Goal: Task Accomplishment & Management: Manage account settings

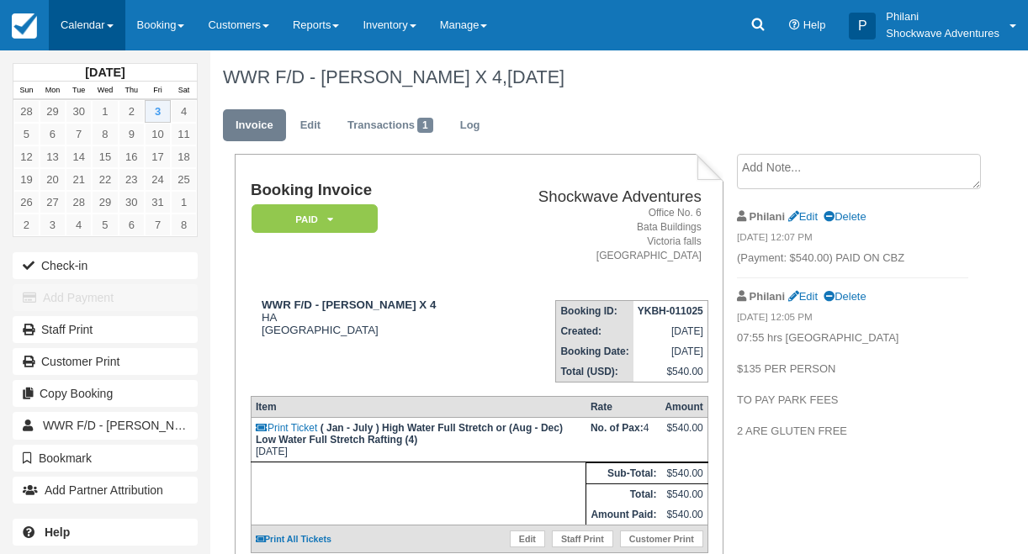
click at [88, 34] on link "Calendar" at bounding box center [87, 25] width 77 height 50
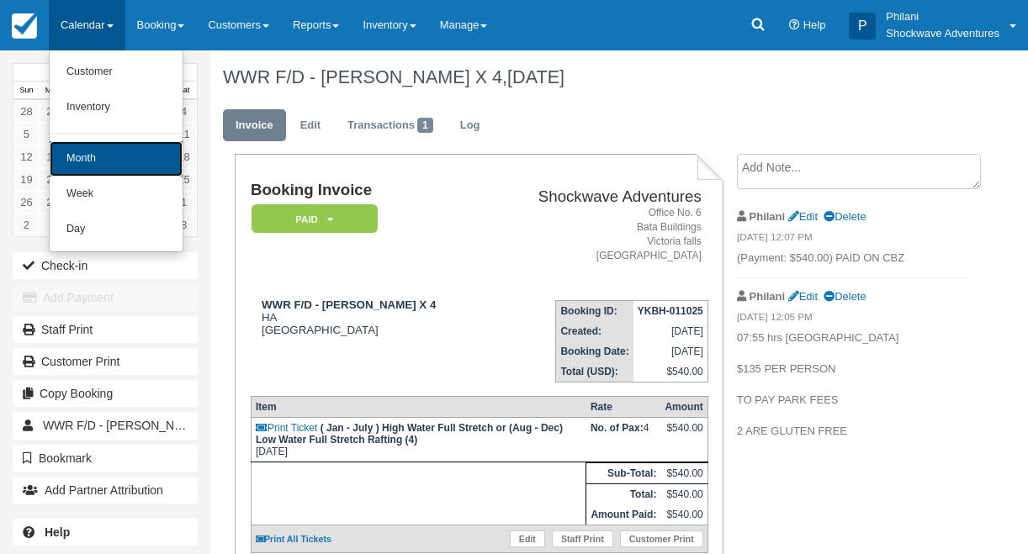
click at [115, 170] on link "Month" at bounding box center [116, 158] width 133 height 35
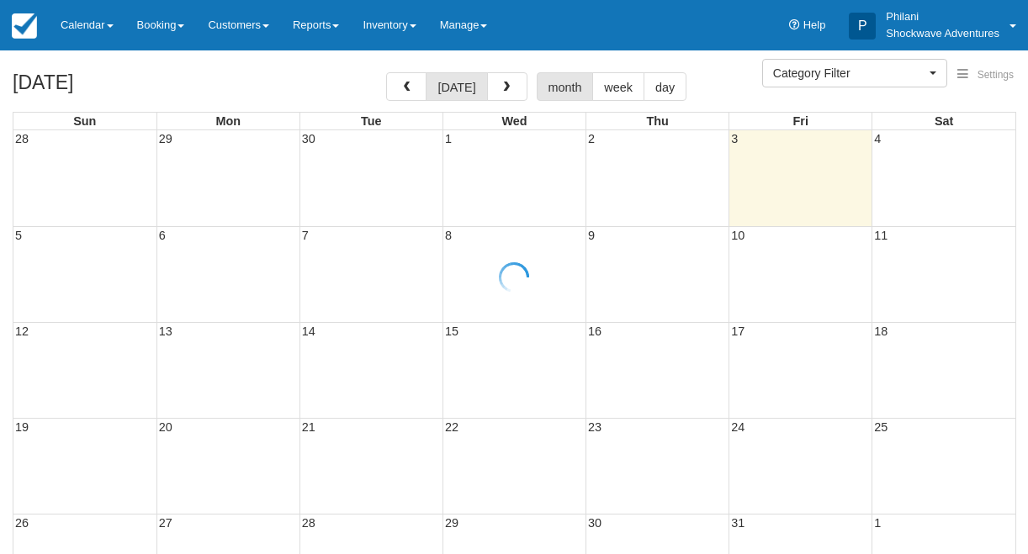
select select
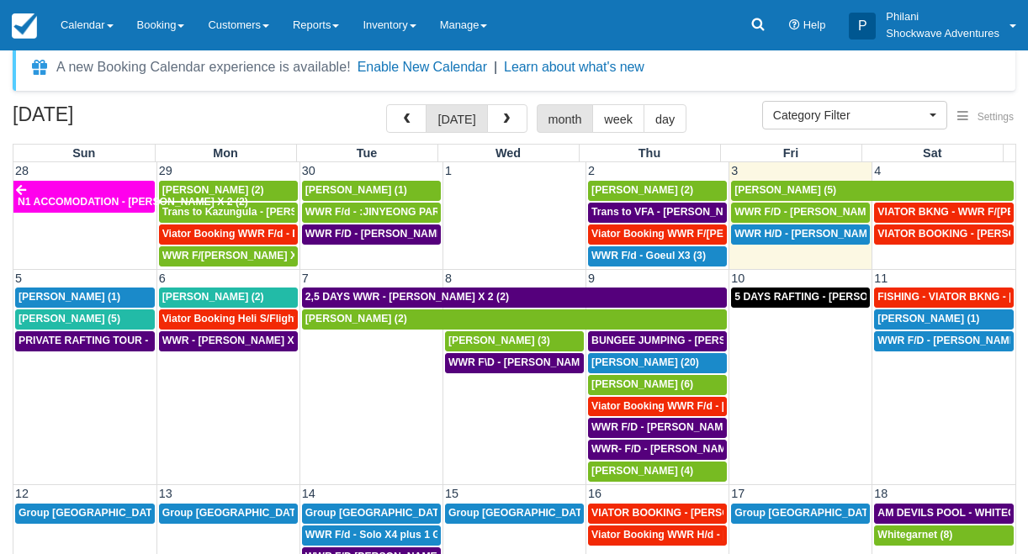
scroll to position [15, 0]
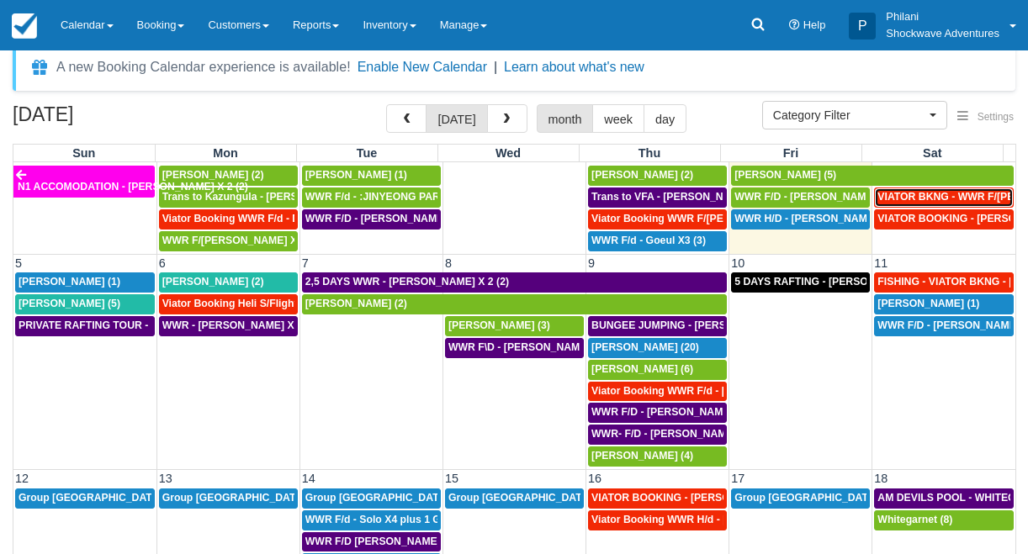
click at [945, 196] on span "VIATOR BKNG - WWR F/[PERSON_NAME] 3 (3)" at bounding box center [992, 197] width 230 height 12
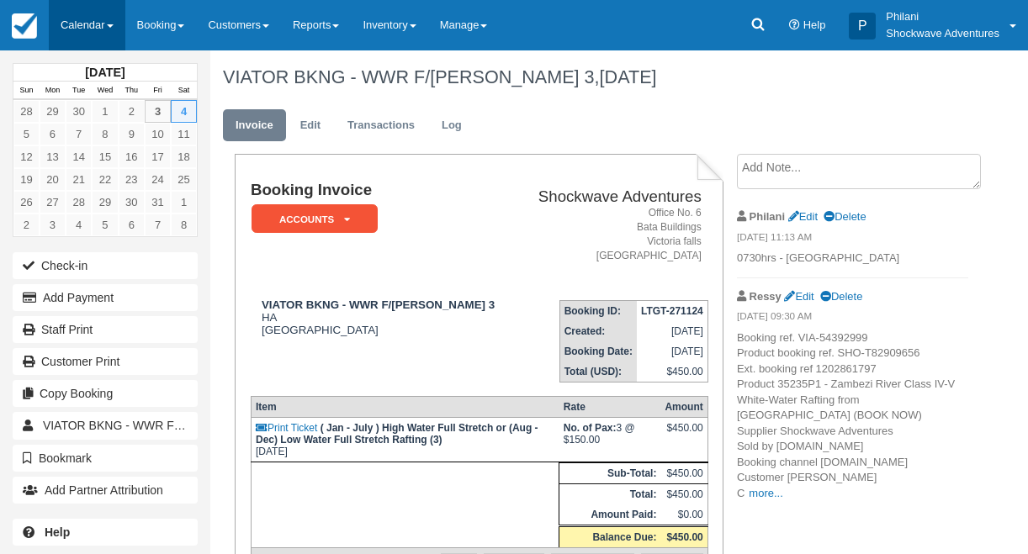
click at [91, 29] on link "Calendar" at bounding box center [87, 25] width 77 height 50
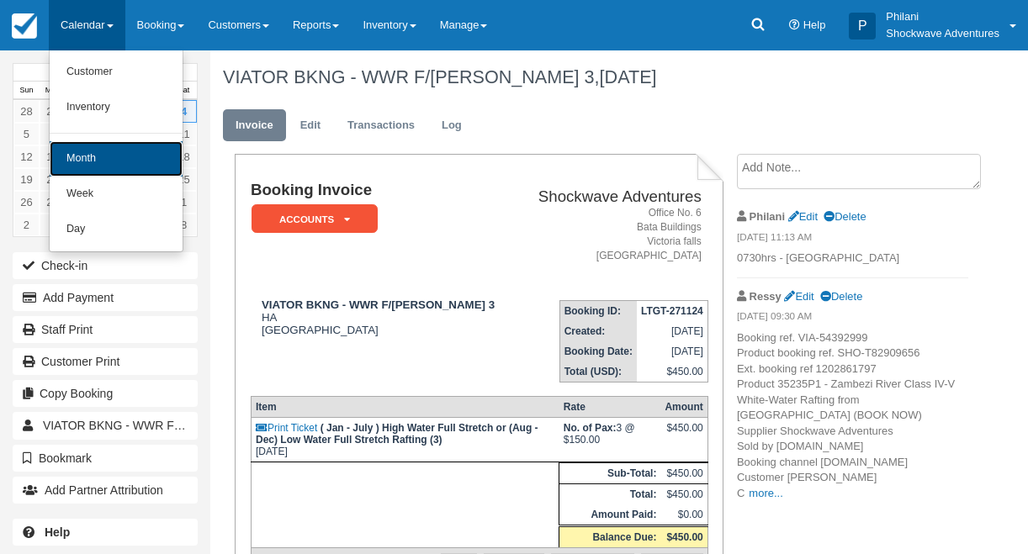
click at [100, 160] on link "Month" at bounding box center [116, 158] width 133 height 35
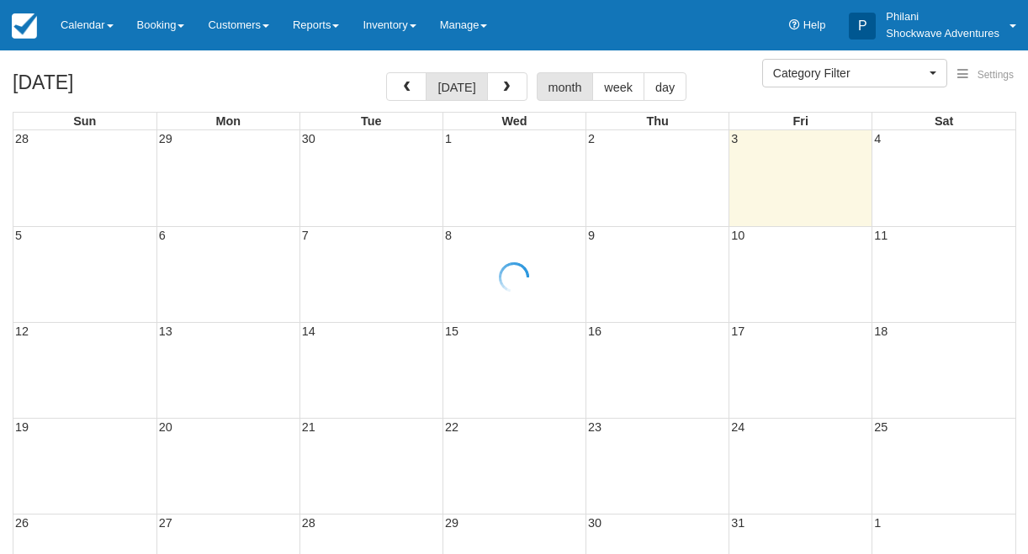
select select
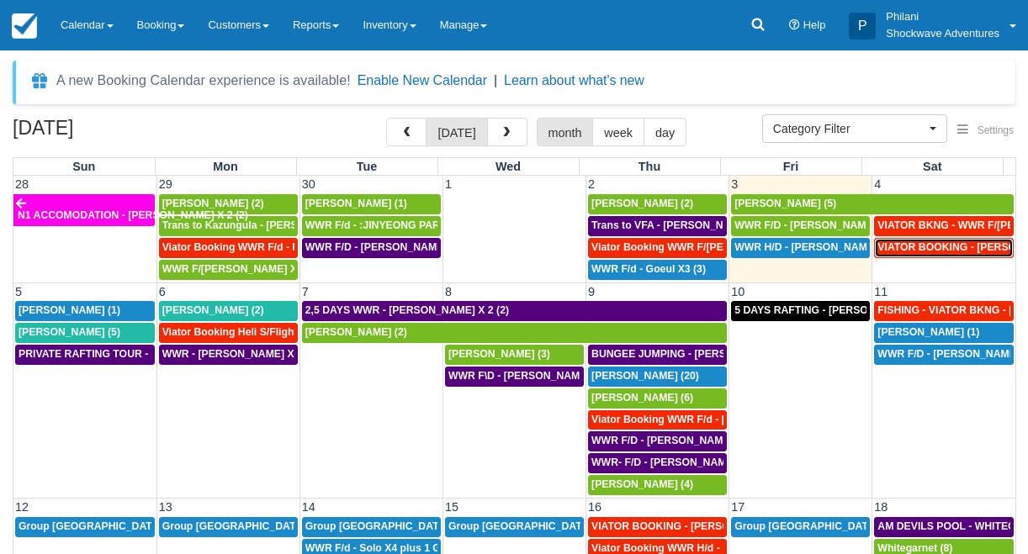
click at [958, 250] on span "VIATOR BOOKING - DAUGHTY MIKE X 2 (2)" at bounding box center [981, 247] width 209 height 12
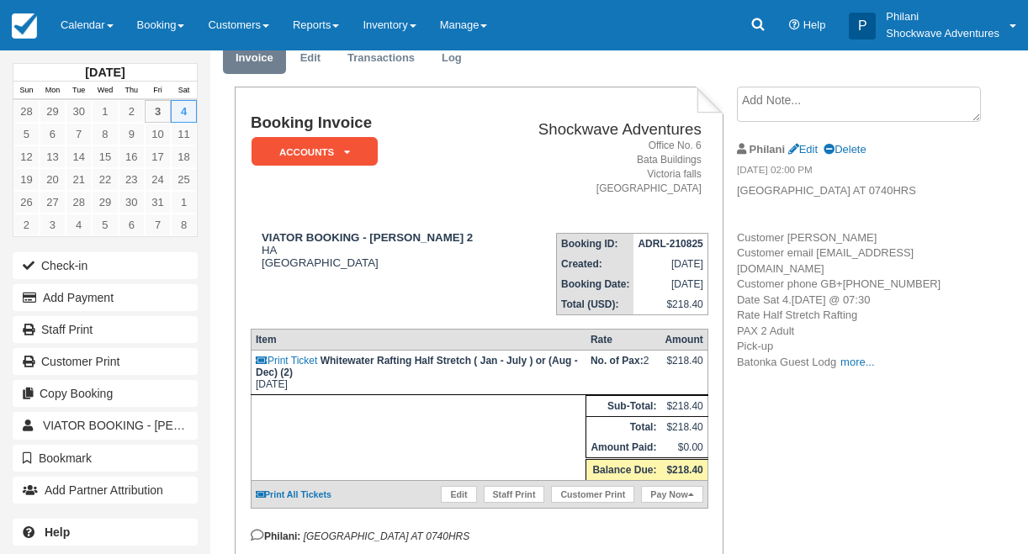
scroll to position [135, 0]
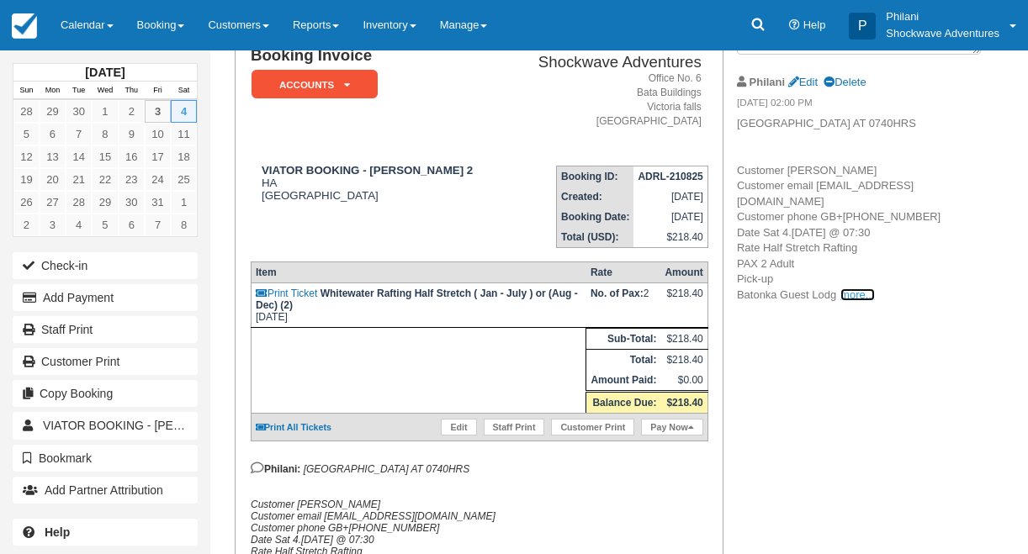
click at [846, 301] on link "more..." at bounding box center [857, 294] width 34 height 13
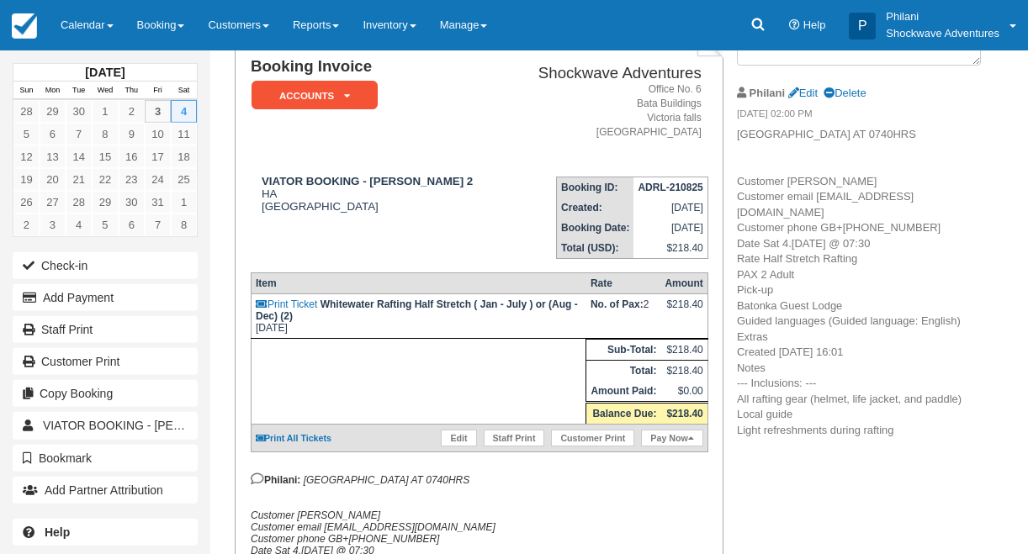
scroll to position [108, 0]
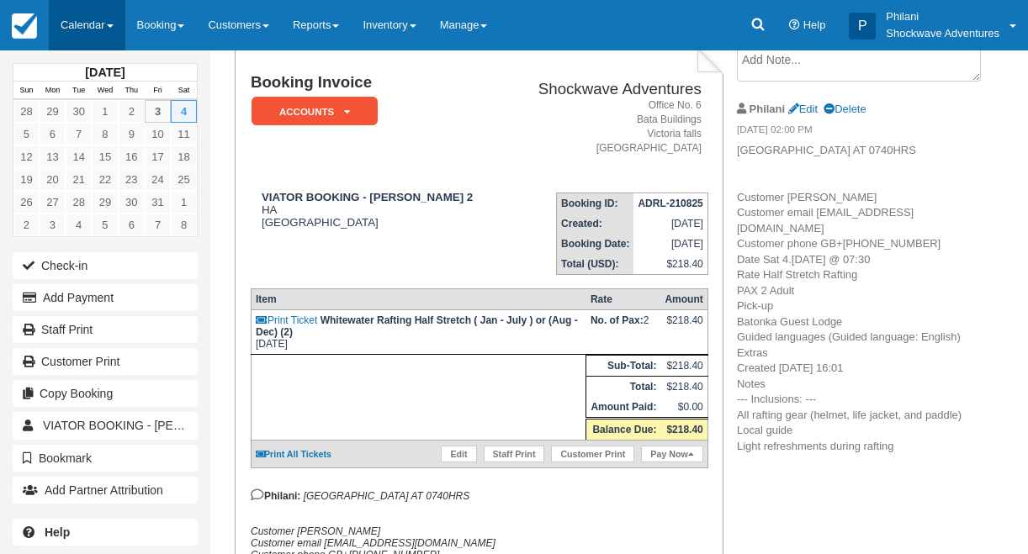
click at [109, 15] on link "Calendar" at bounding box center [87, 25] width 77 height 50
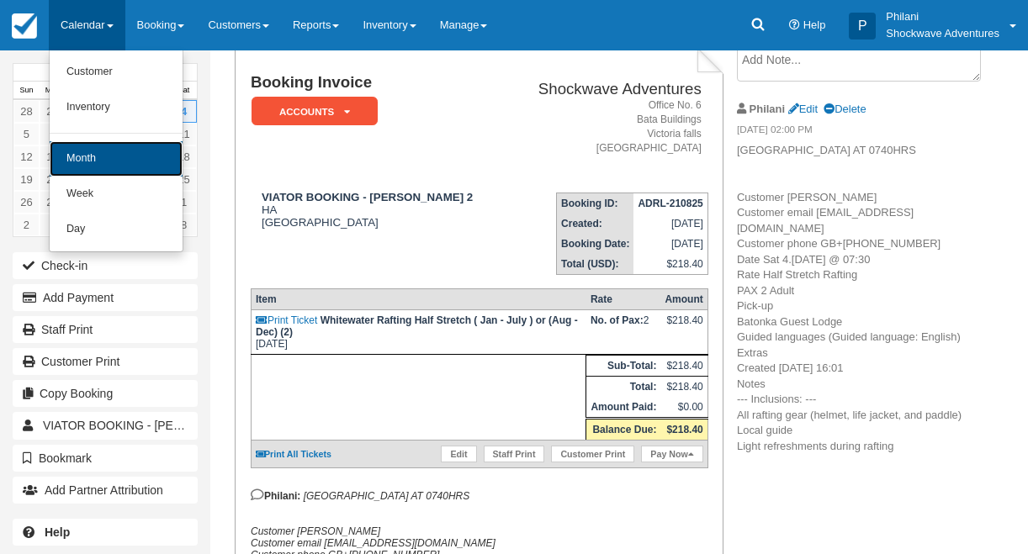
click at [119, 151] on link "Month" at bounding box center [116, 158] width 133 height 35
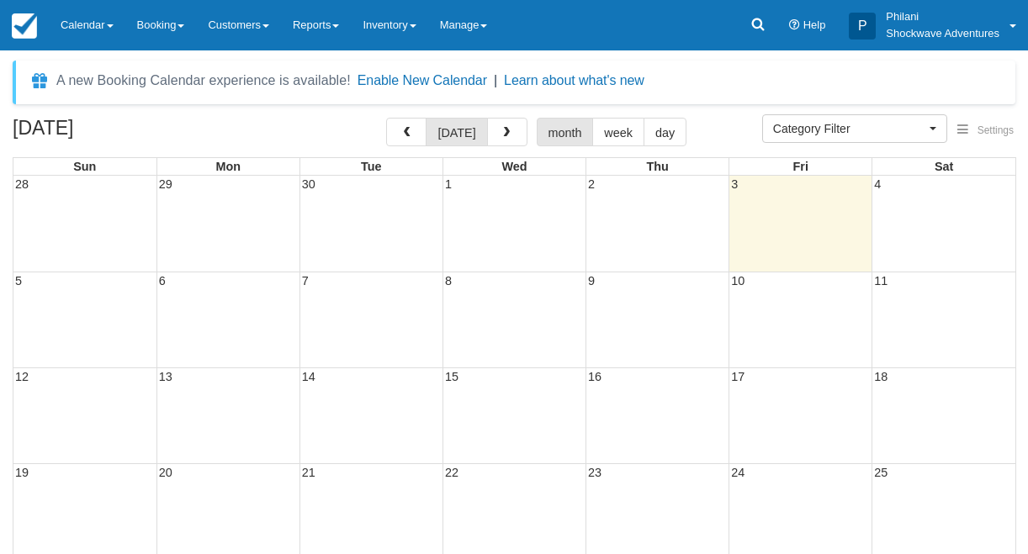
select select
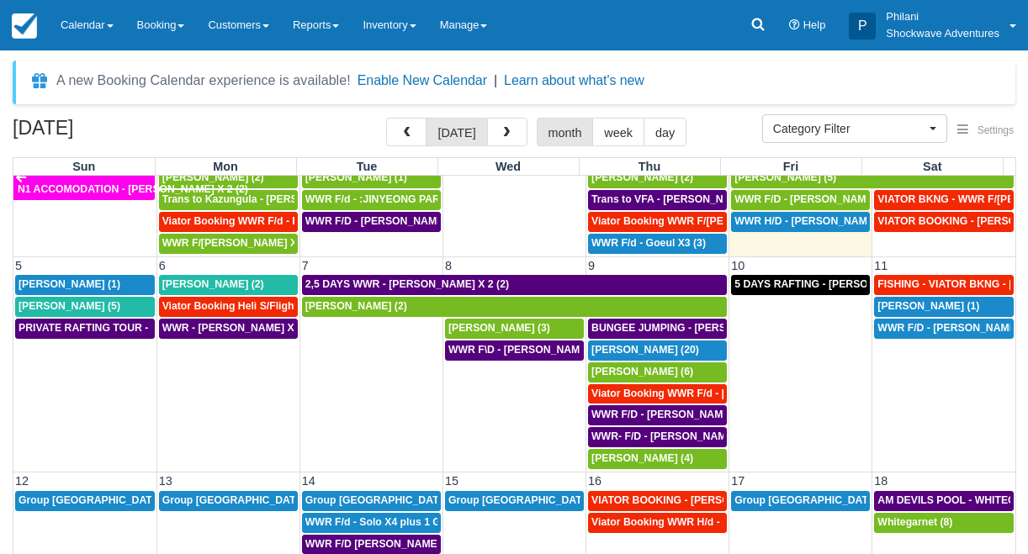
scroll to position [30, 0]
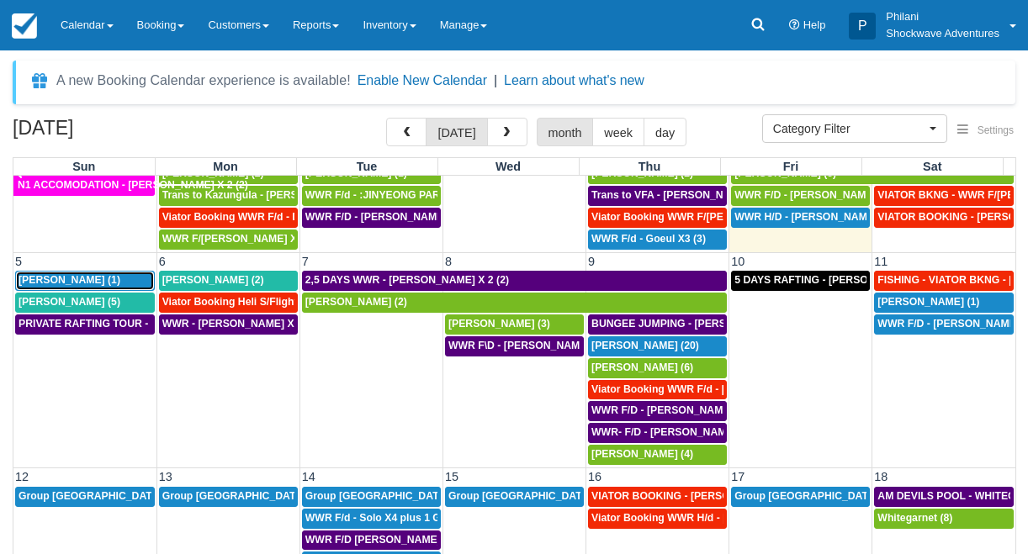
click at [97, 284] on div "[PERSON_NAME] (1)" at bounding box center [84, 280] width 133 height 13
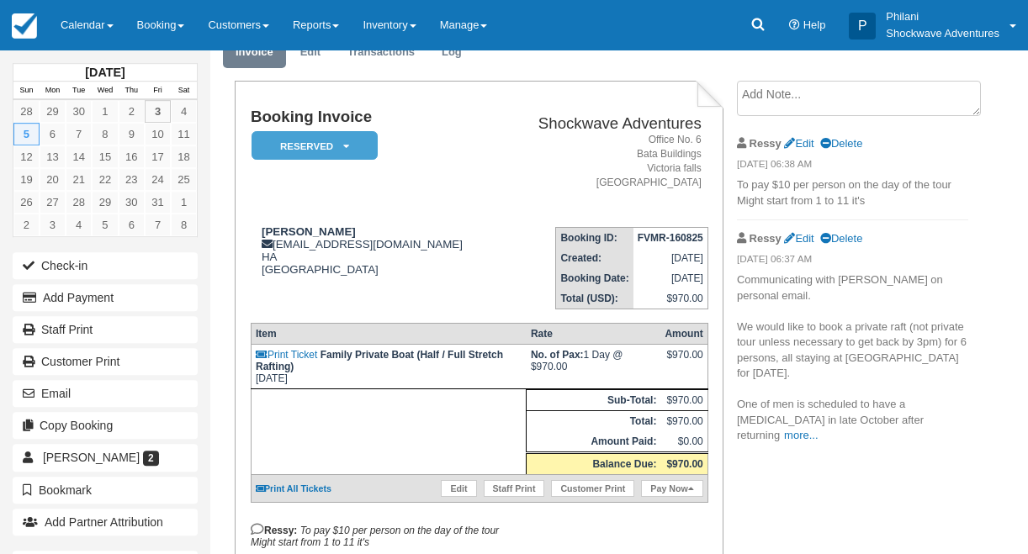
scroll to position [81, 0]
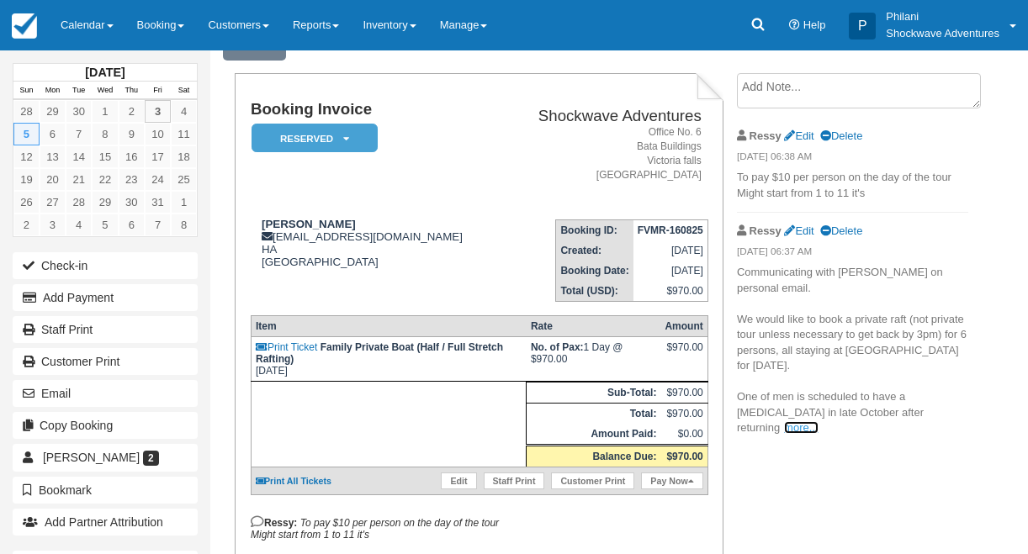
click at [817, 421] on link "more..." at bounding box center [801, 427] width 34 height 13
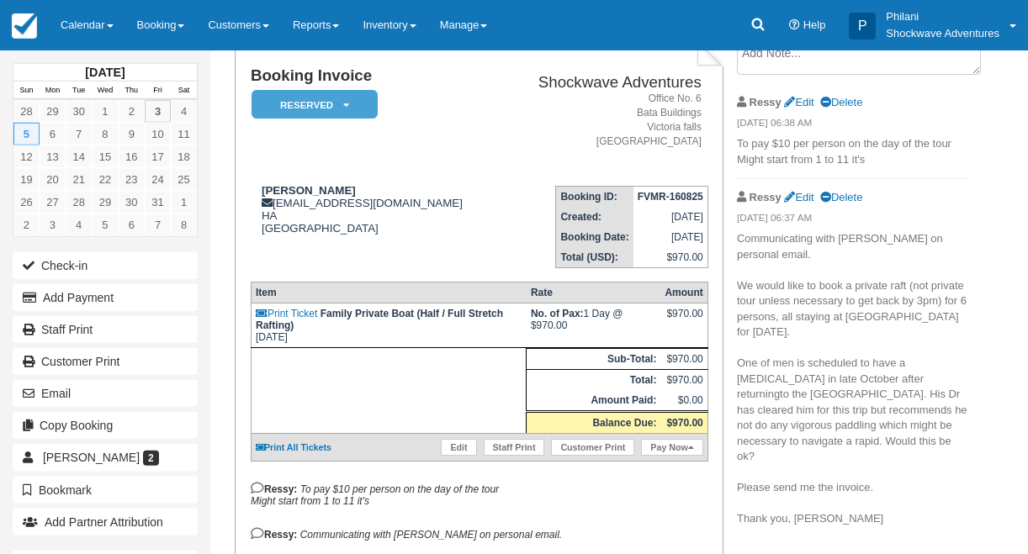
scroll to position [121, 0]
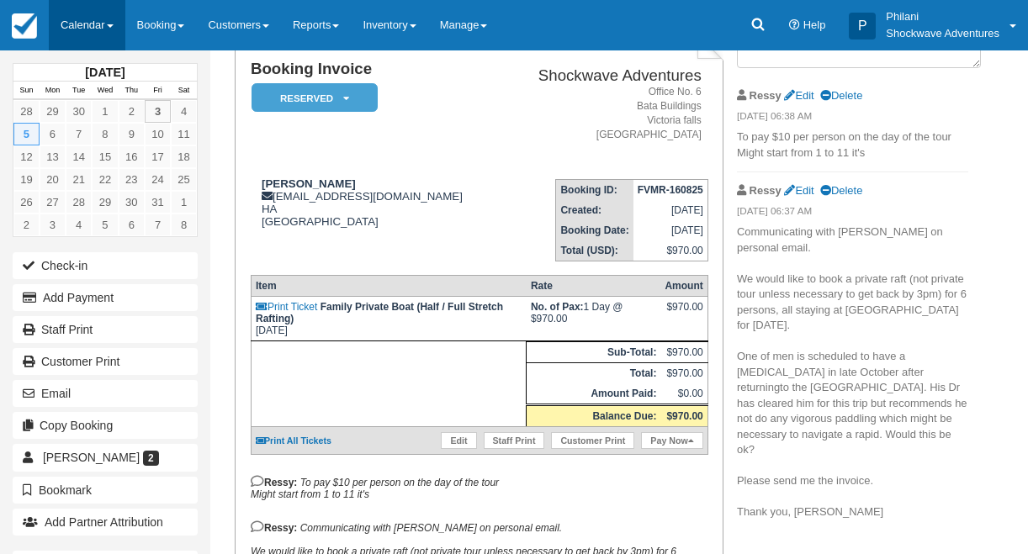
click at [115, 22] on link "Calendar" at bounding box center [87, 25] width 77 height 50
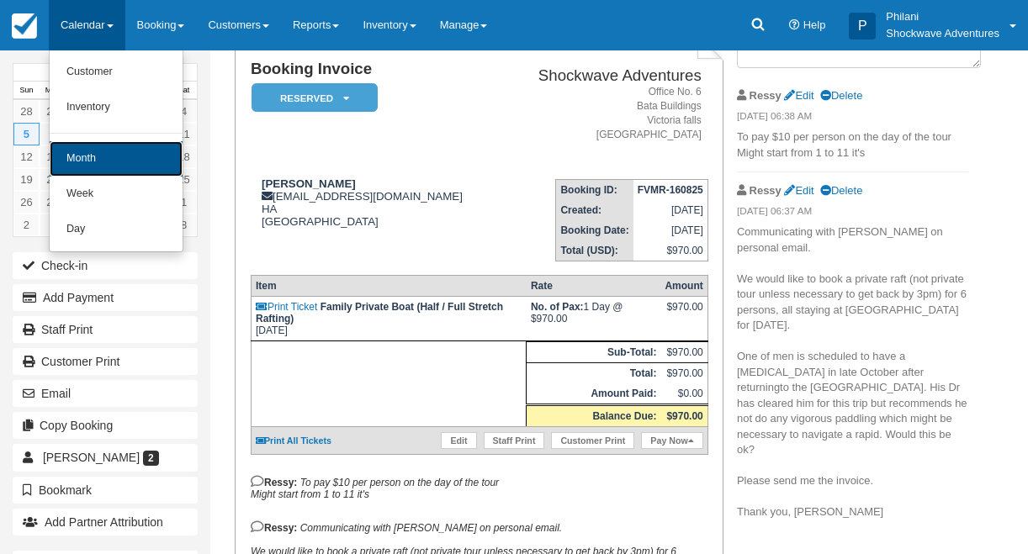
click at [110, 150] on link "Month" at bounding box center [116, 158] width 133 height 35
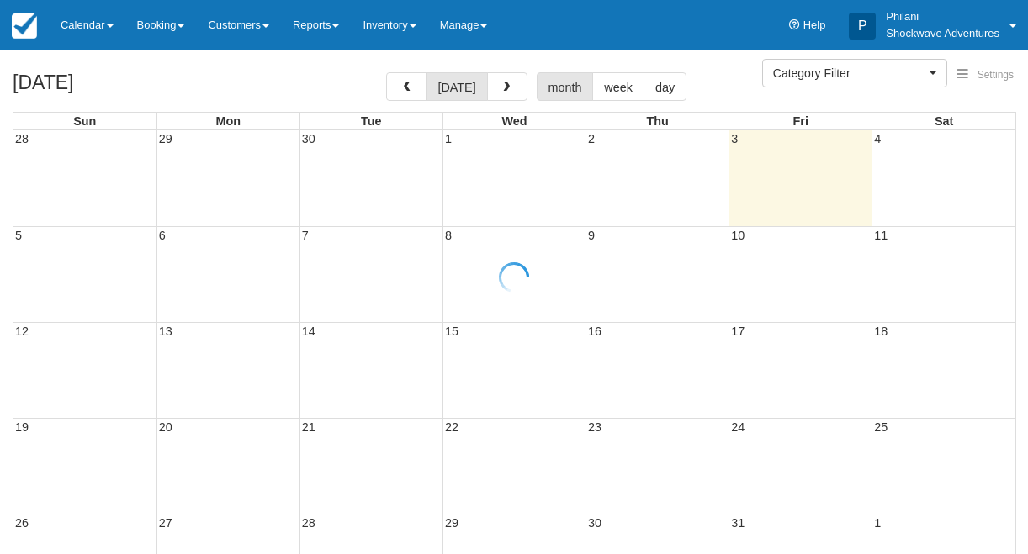
select select
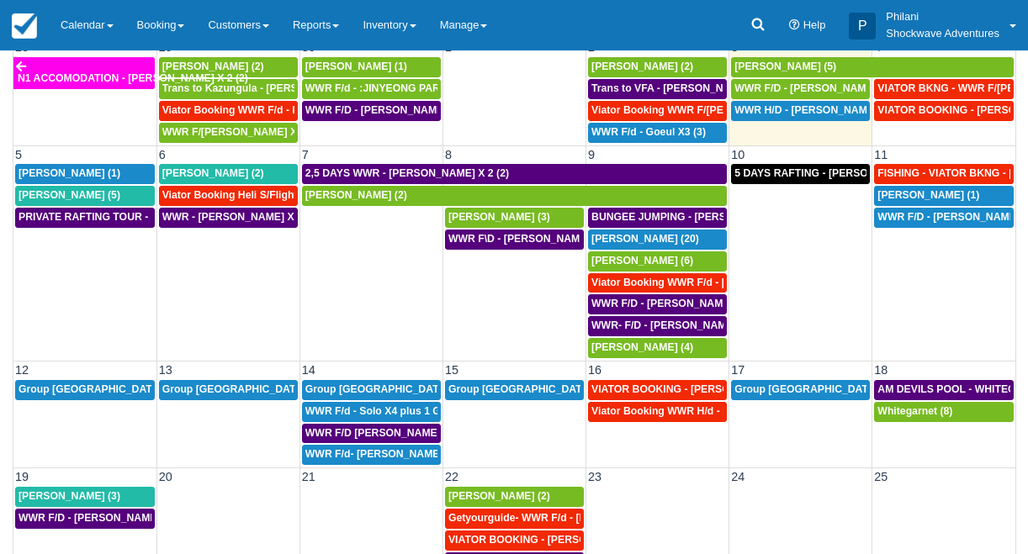
scroll to position [83, 0]
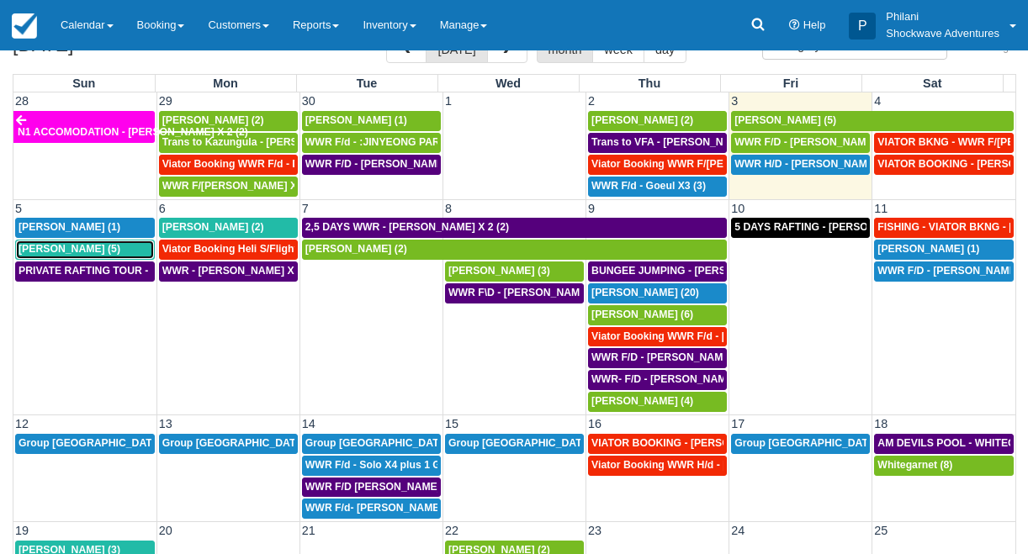
click at [96, 252] on div "[PERSON_NAME] (5)" at bounding box center [84, 249] width 133 height 13
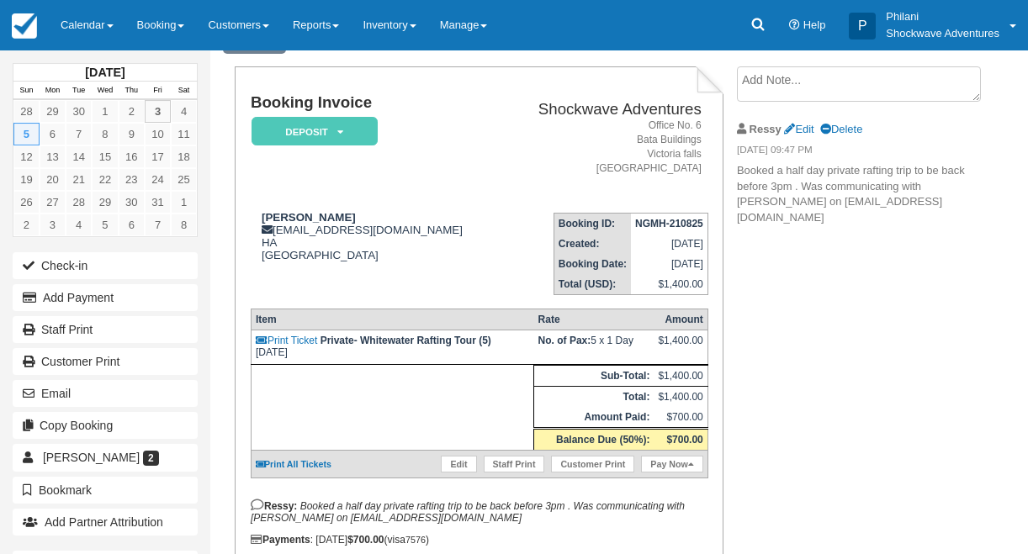
scroll to position [94, 0]
